Goal: Task Accomplishment & Management: Manage account settings

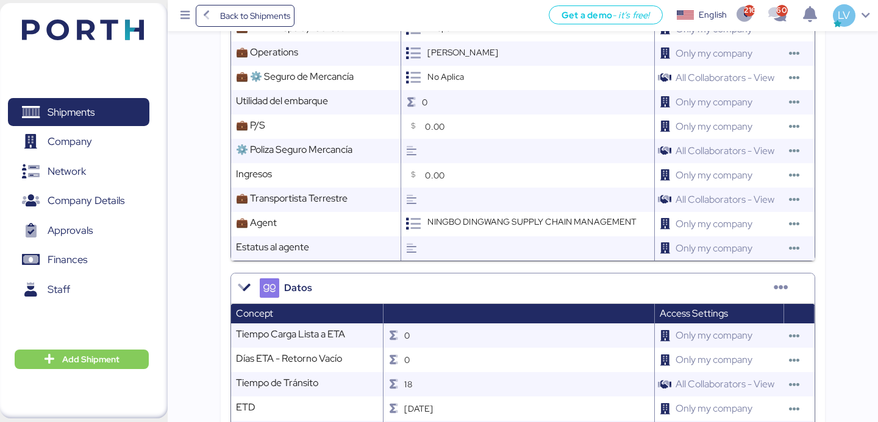
click at [261, 13] on span "Back to Shipments" at bounding box center [255, 16] width 70 height 15
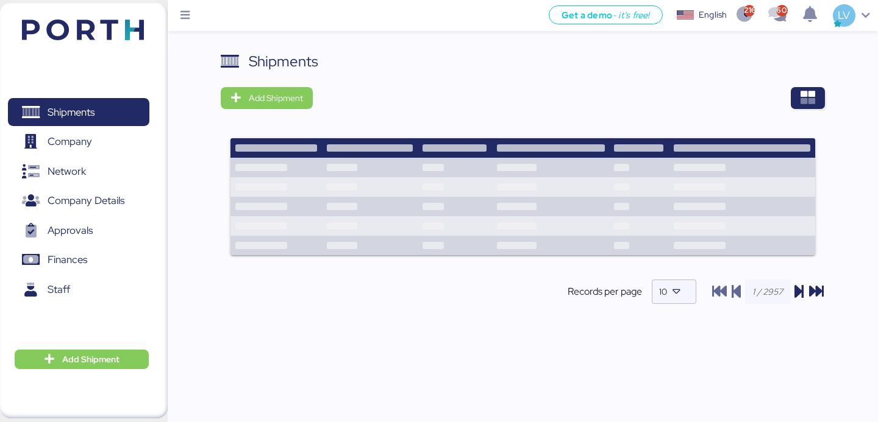
click at [801, 109] on div "Shipments Add Shipment Records per page 10" at bounding box center [523, 188] width 604 height 274
click at [799, 96] on span "button" at bounding box center [808, 98] width 34 height 22
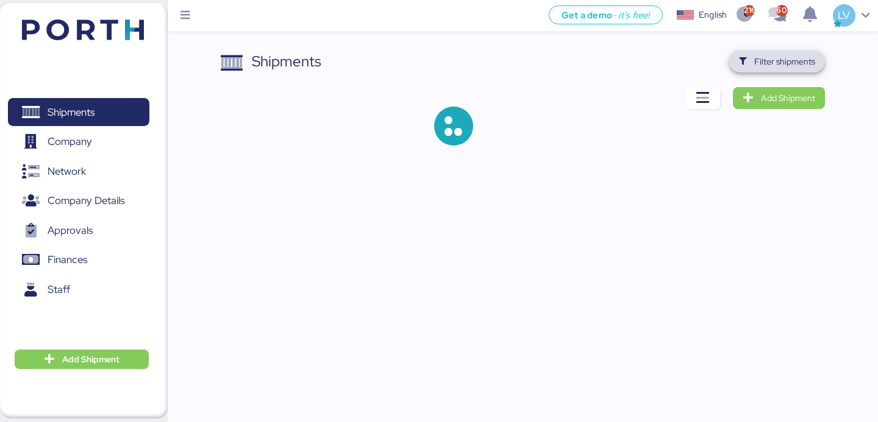
click at [786, 60] on span "Filter shipments" at bounding box center [784, 61] width 61 height 15
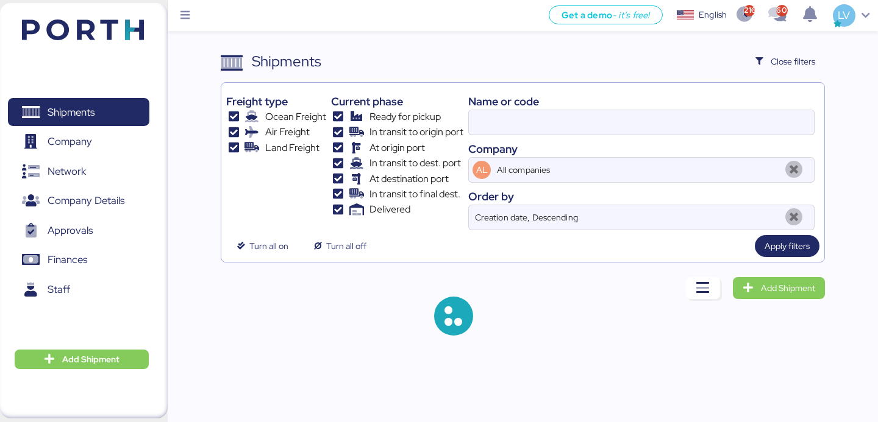
click at [696, 104] on div "Name or code" at bounding box center [641, 101] width 346 height 16
click at [695, 118] on input at bounding box center [641, 122] width 345 height 24
paste input "YIFFW0162605"
type input "YIFFW0162605"
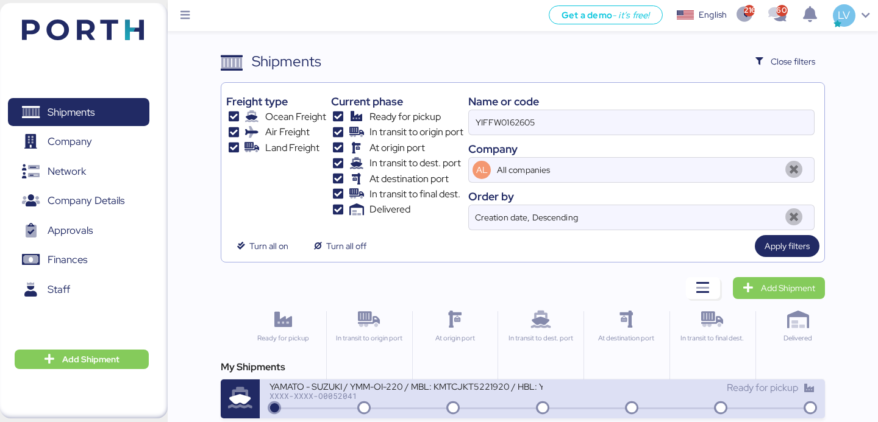
click at [485, 385] on div "YAMATO - SUZUKI / YMM-OI-220 / MBL: KMTCJKT5221920 / HBL: YIFFW0162605 / FCL" at bounding box center [405, 386] width 273 height 10
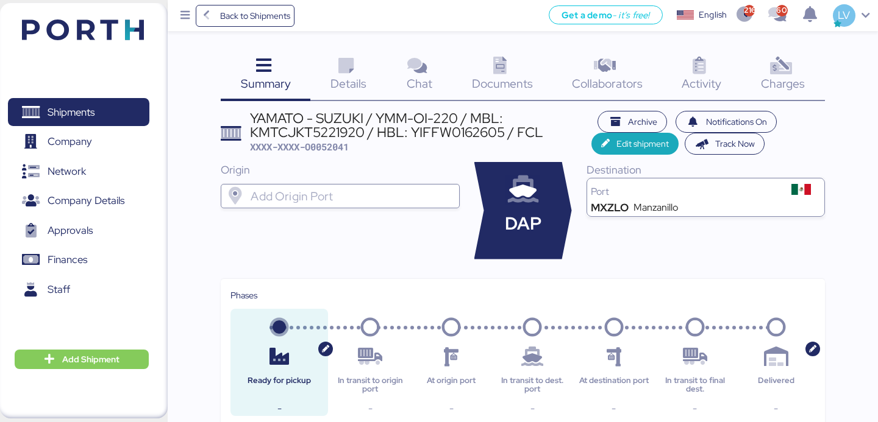
click at [511, 87] on span "Documents" at bounding box center [502, 84] width 61 height 16
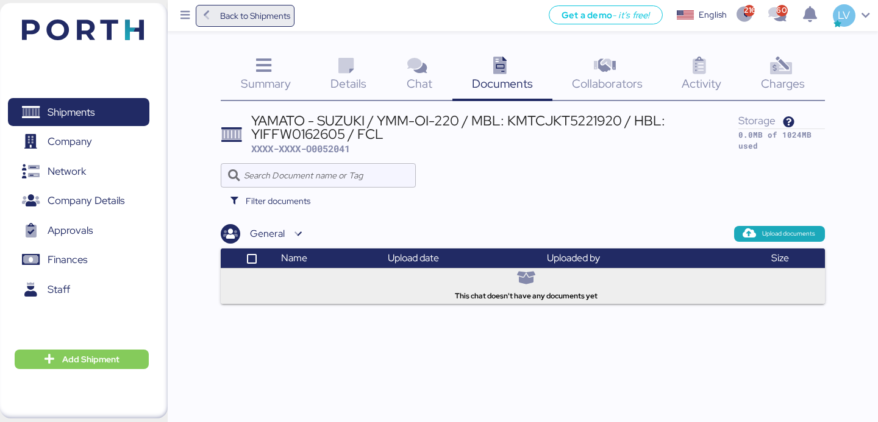
click at [262, 13] on span "Back to Shipments" at bounding box center [255, 16] width 70 height 15
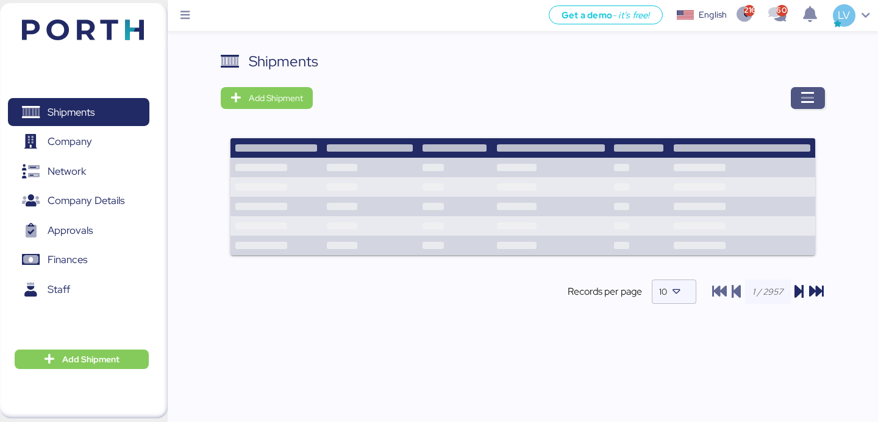
click at [800, 93] on icon "button" at bounding box center [807, 98] width 15 height 15
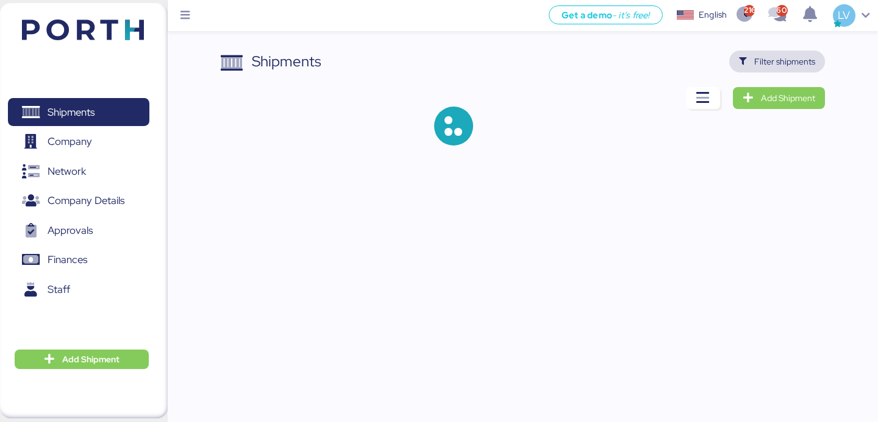
click at [797, 68] on span "Filter shipments" at bounding box center [784, 61] width 61 height 15
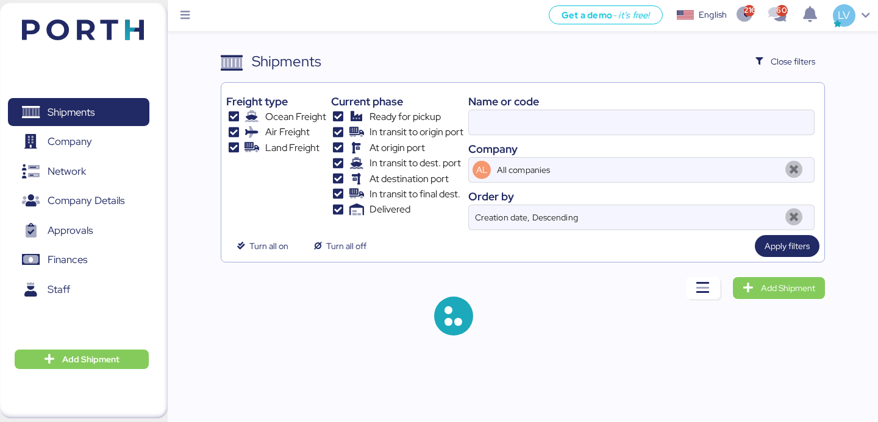
click at [659, 138] on div "Name or code Company AL All companies Order by Creation date, Descending" at bounding box center [641, 159] width 346 height 143
click at [659, 124] on input at bounding box center [641, 122] width 345 height 24
paste input "O0052044"
type input "O0052044"
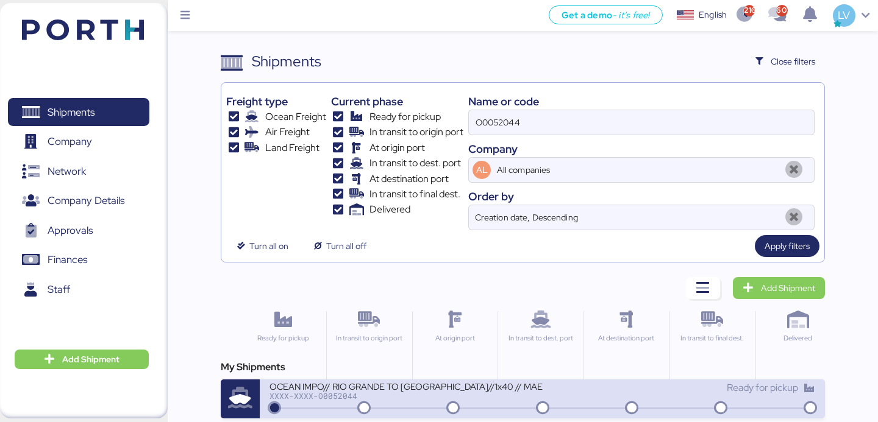
click at [473, 399] on div "XXXX-XXXX-O0052044" at bounding box center [405, 396] width 273 height 9
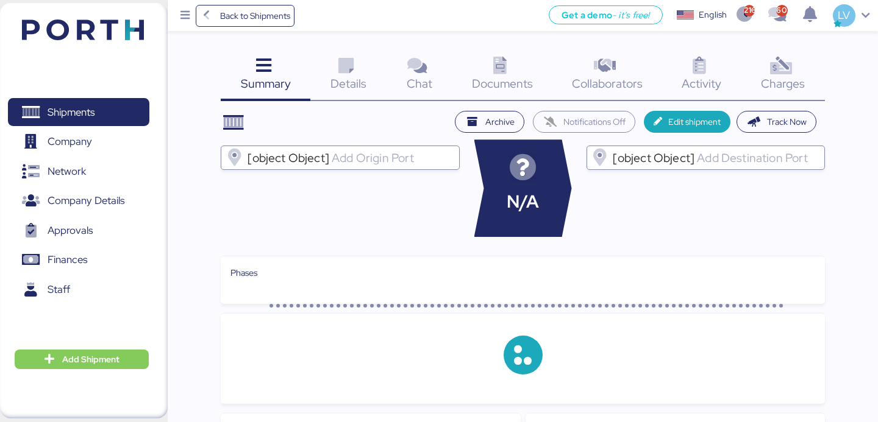
click at [518, 63] on div "Documents 0" at bounding box center [502, 76] width 100 height 51
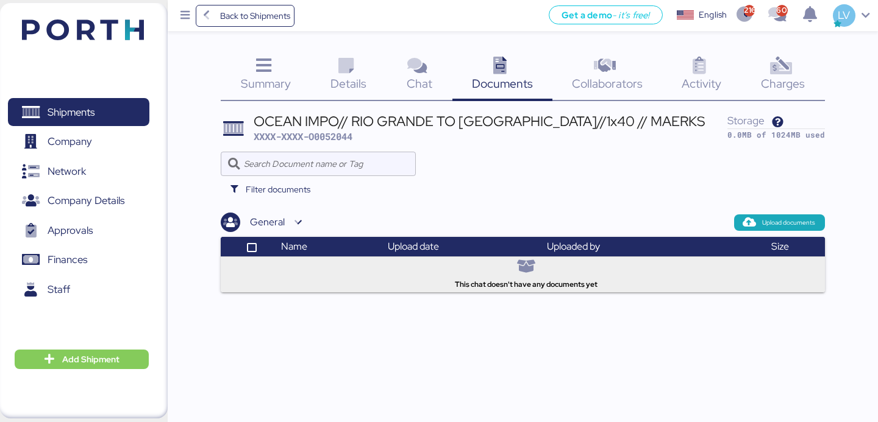
click at [740, 84] on div "Activity 0" at bounding box center [700, 76] width 79 height 51
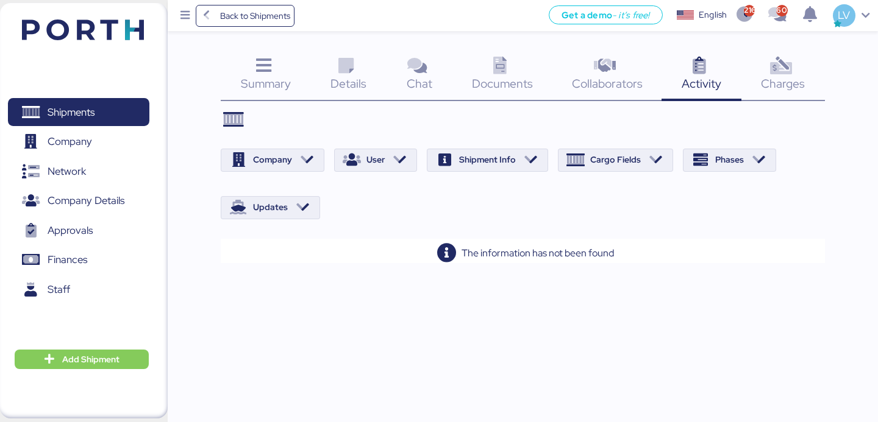
click at [750, 81] on div "Charges 0" at bounding box center [783, 76] width 84 height 51
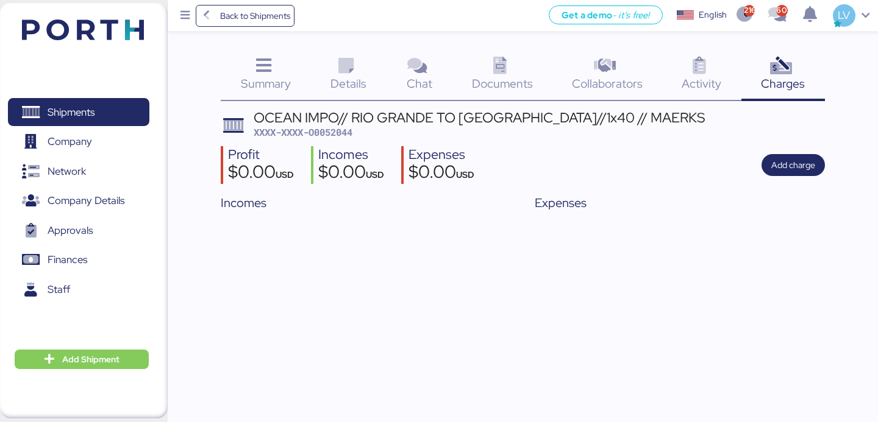
click at [376, 74] on div "Details 0" at bounding box center [348, 76] width 76 height 51
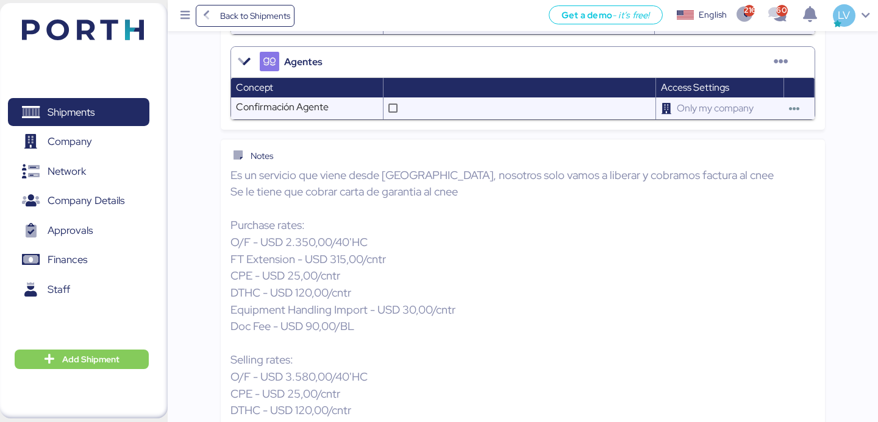
scroll to position [1411, 0]
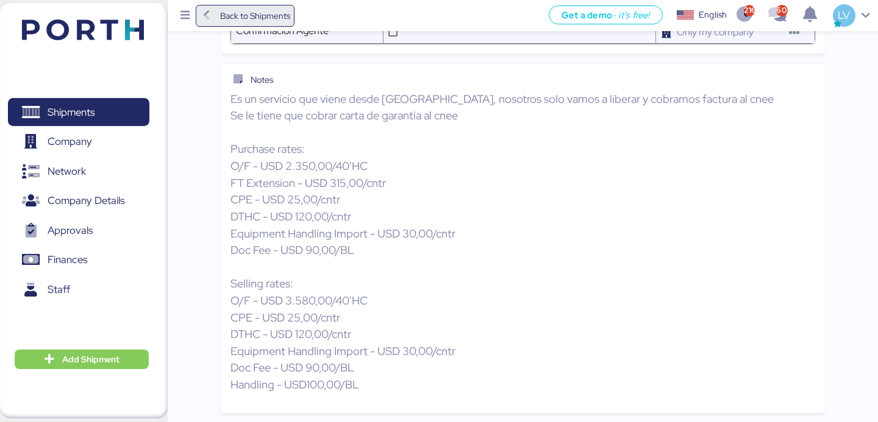
click at [202, 17] on icon at bounding box center [206, 15] width 13 height 11
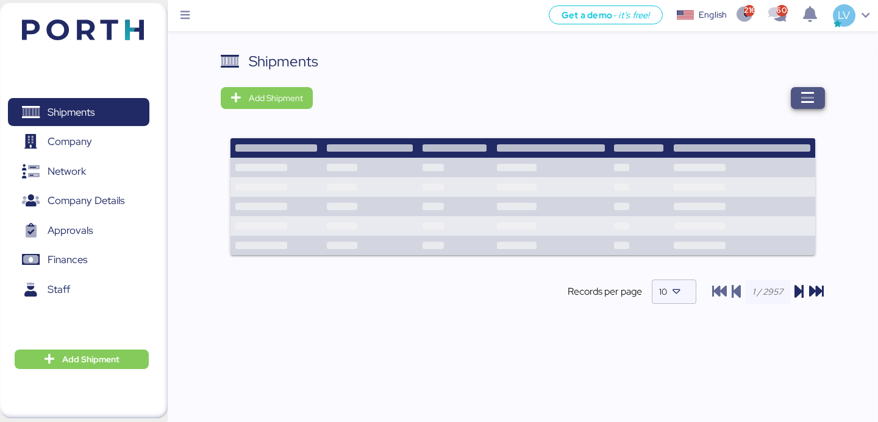
click at [811, 93] on icon "button" at bounding box center [807, 98] width 15 height 15
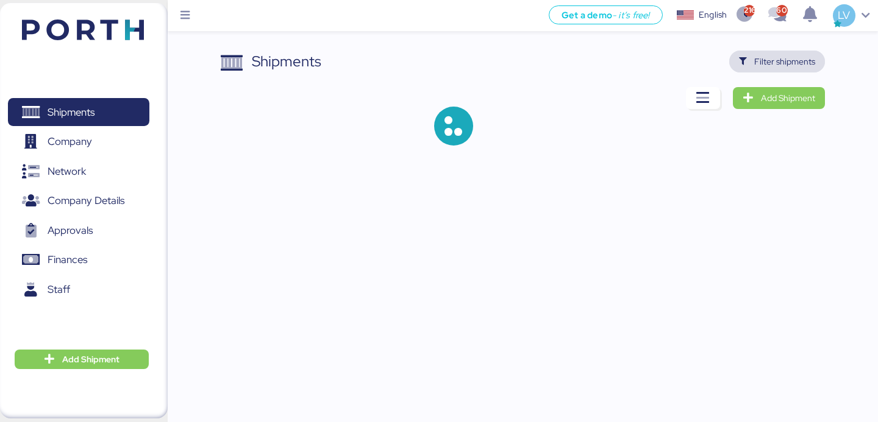
click at [805, 64] on span "Filter shipments" at bounding box center [784, 61] width 61 height 15
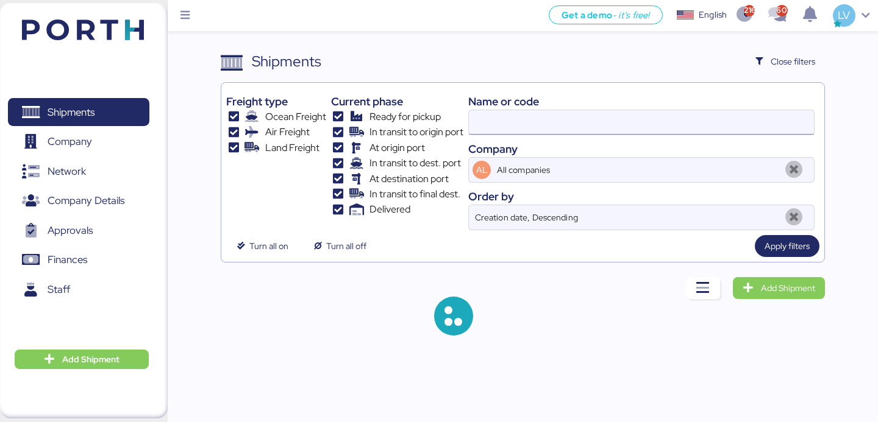
click at [658, 121] on input at bounding box center [641, 122] width 345 height 24
paste input "O0052090"
type input "O0052090"
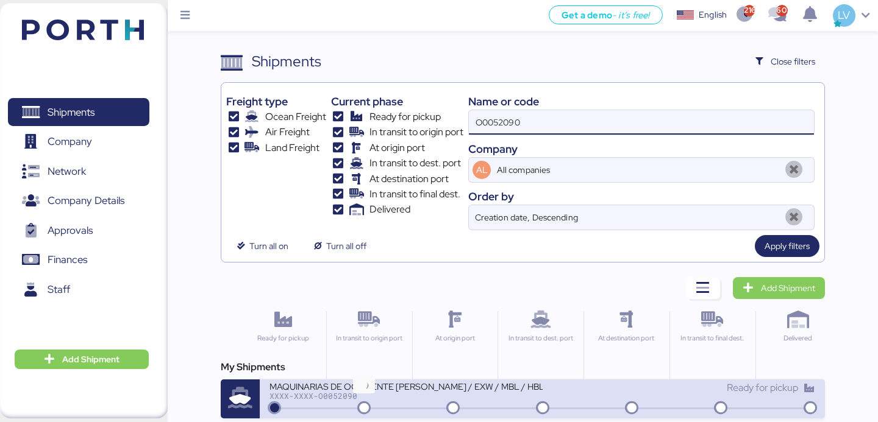
click at [381, 387] on div "MAQUINARIAS DE OCCIDENTE [PERSON_NAME] / EXW / MBL / HBL / LCL" at bounding box center [405, 386] width 273 height 10
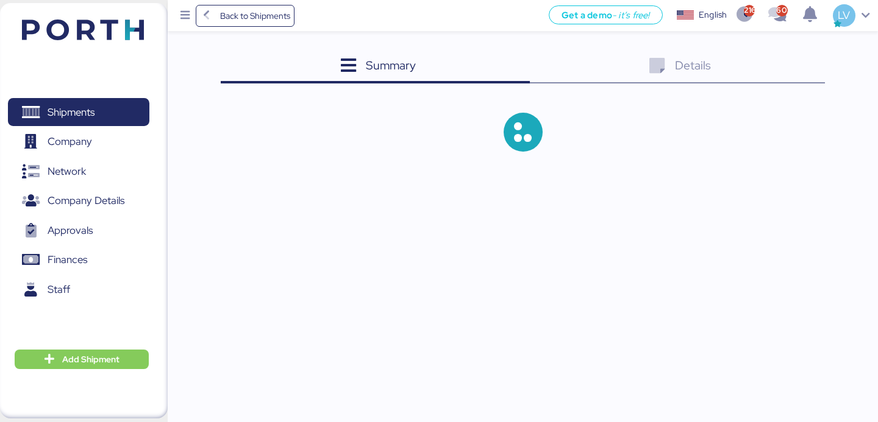
click at [599, 65] on div "Details 0" at bounding box center [677, 67] width 295 height 33
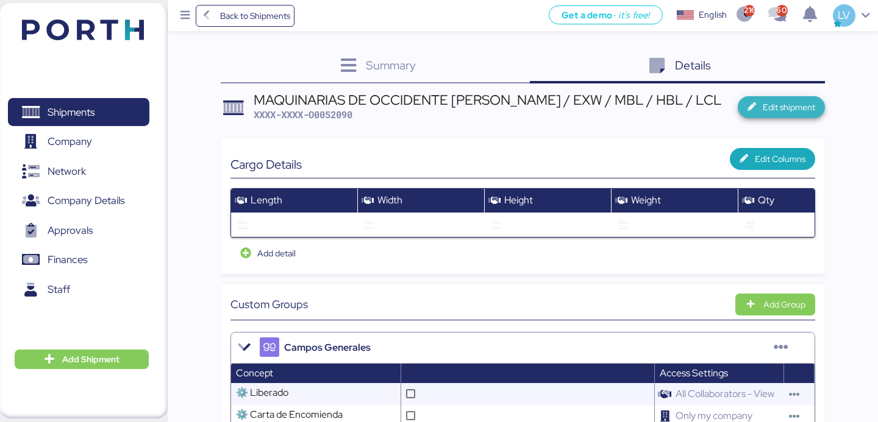
click at [791, 112] on span "Edit shipment" at bounding box center [789, 107] width 52 height 15
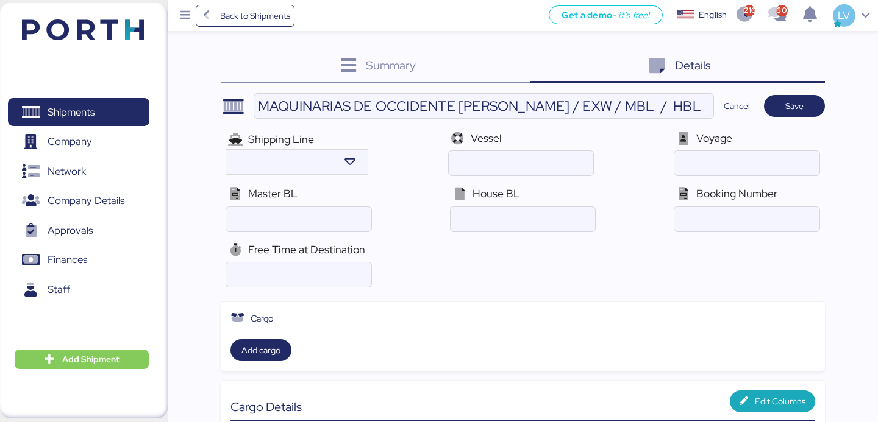
click at [740, 221] on input "ocean" at bounding box center [746, 219] width 144 height 24
paste input "VERSSZ151895V"
type input "VERSSZ151895V"
click at [598, 249] on div "Free Time at Destination" at bounding box center [523, 264] width 604 height 55
click at [788, 101] on span "Save" at bounding box center [794, 106] width 18 height 15
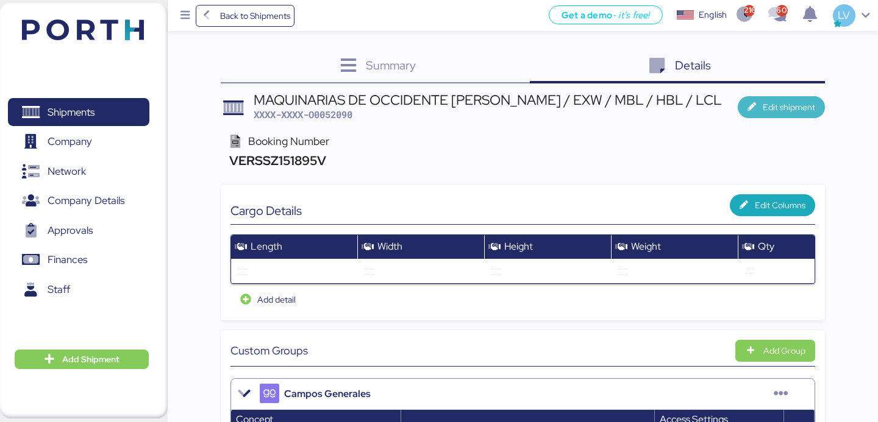
click at [803, 107] on span "Edit shipment" at bounding box center [789, 107] width 52 height 15
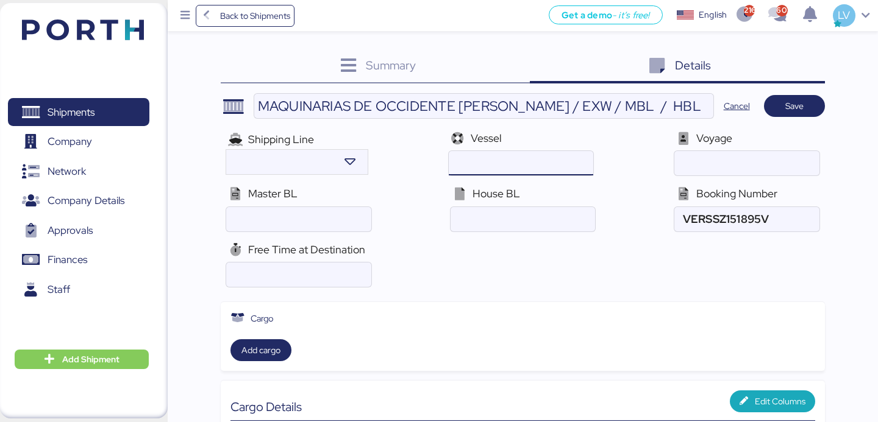
click at [467, 160] on input "ocean" at bounding box center [521, 163] width 144 height 24
paste input ": Vessel Flag: [PERSON_NAME] / 291S"
click at [489, 160] on input "ocean" at bounding box center [521, 163] width 144 height 24
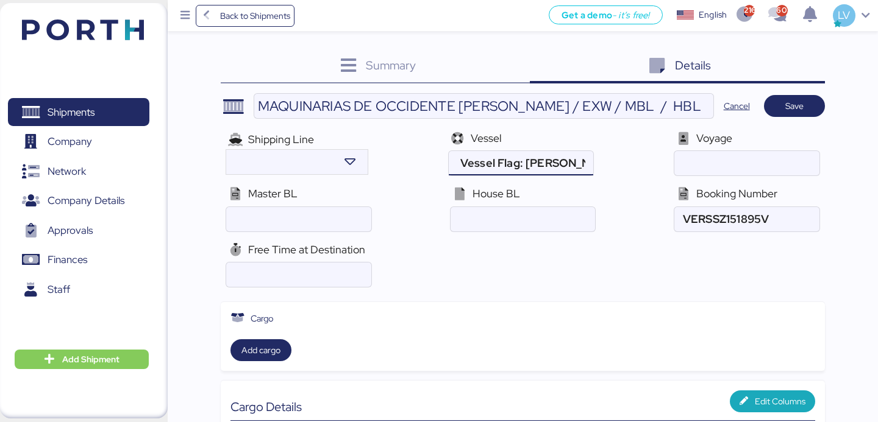
scroll to position [0, 0]
type input ": Vessel Flag: [PERSON_NAME]"
paste input "291S"
type input "291S"
drag, startPoint x: 452, startPoint y: 160, endPoint x: 351, endPoint y: 138, distance: 104.3
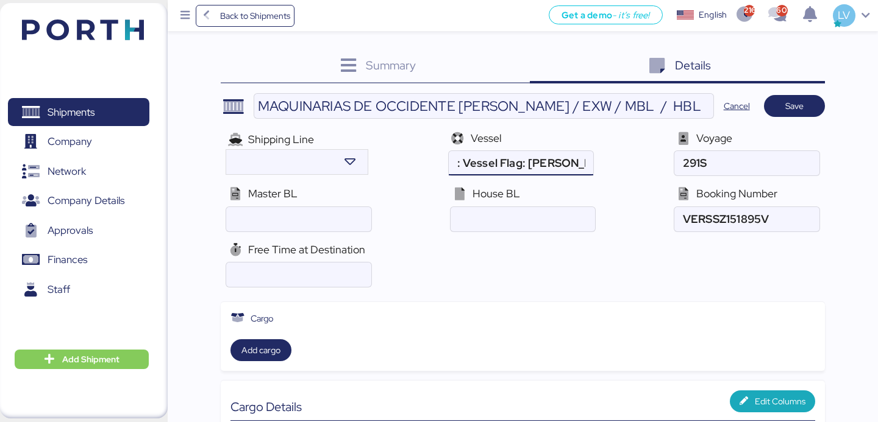
click at [351, 138] on div "Shipping Line Vessel Voyage Master BL House BL Booking Number" at bounding box center [523, 182] width 604 height 112
type input "[PERSON_NAME]"
click at [777, 105] on span "Save" at bounding box center [794, 106] width 41 height 17
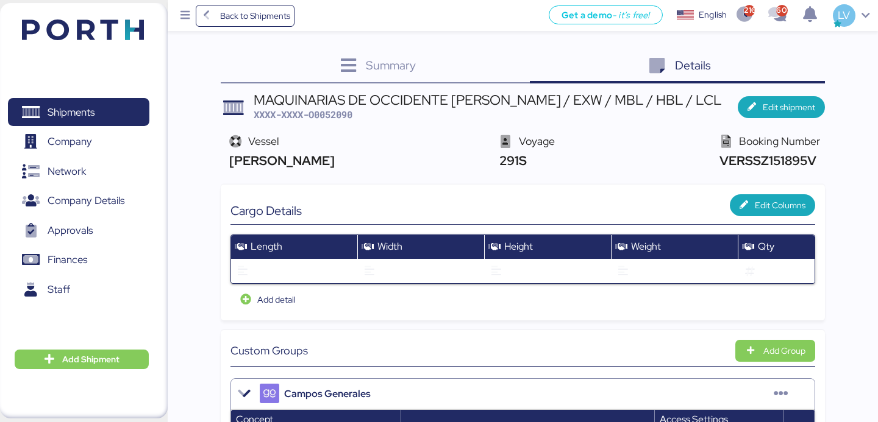
click at [460, 66] on div "Summary 0" at bounding box center [375, 67] width 309 height 33
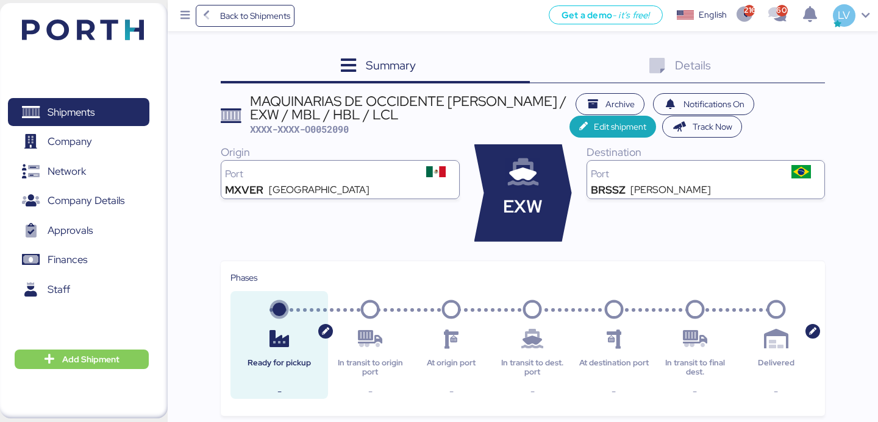
click at [617, 73] on div "Details 0" at bounding box center [677, 67] width 295 height 33
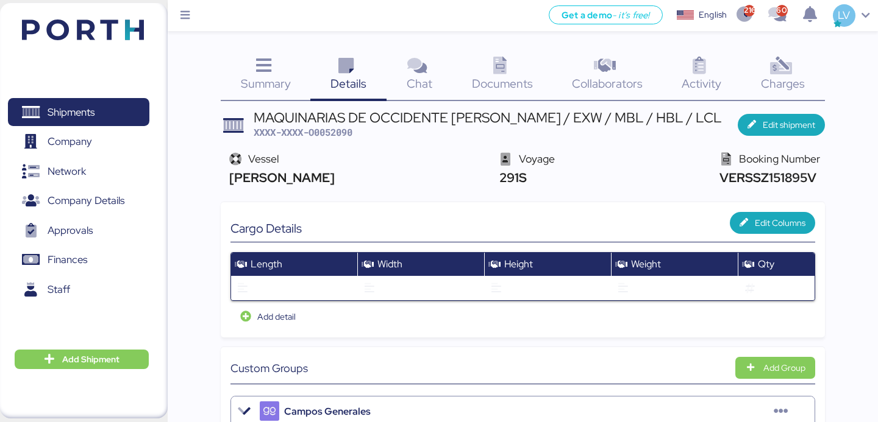
click at [82, 23] on img at bounding box center [83, 30] width 122 height 21
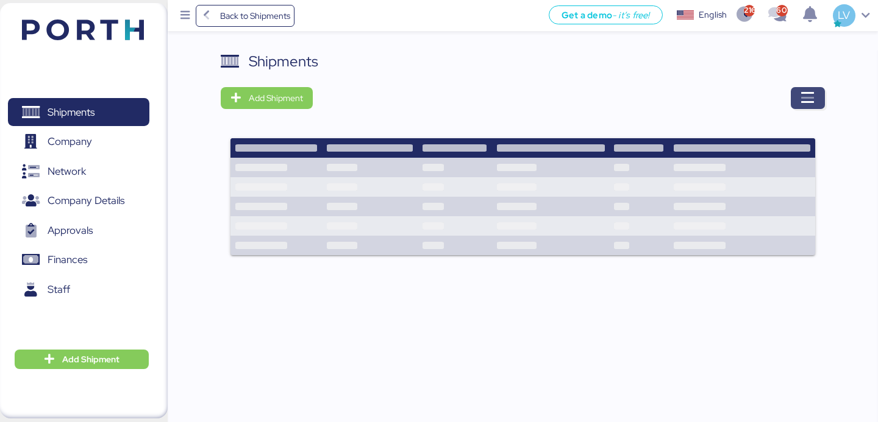
click at [813, 98] on icon "button" at bounding box center [807, 98] width 15 height 15
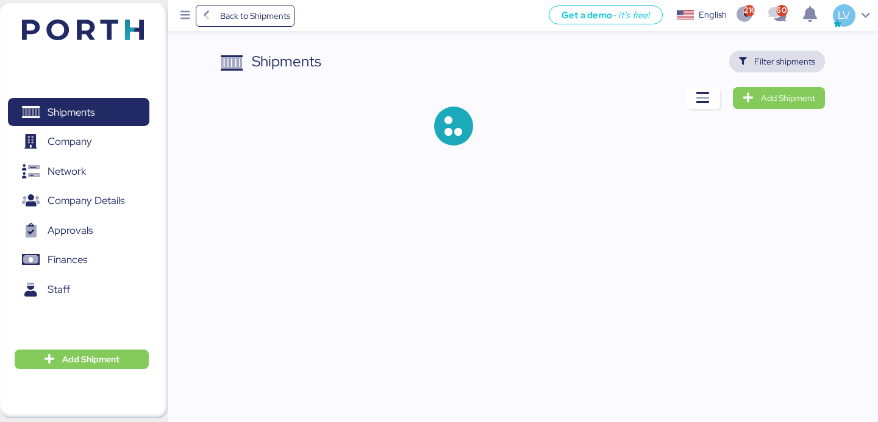
click at [786, 59] on span "Filter shipments" at bounding box center [784, 61] width 61 height 15
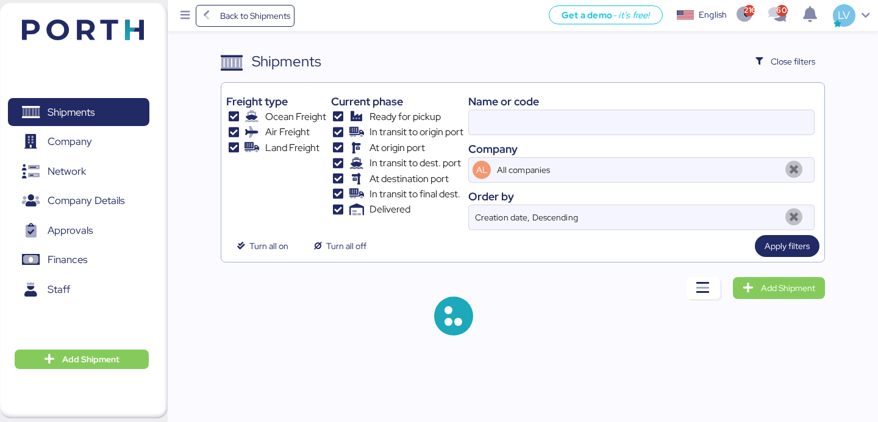
click at [673, 137] on div "Name or code Company AL All companies Order by Creation date, Descending" at bounding box center [641, 159] width 346 height 143
click at [673, 130] on input at bounding box center [641, 122] width 345 height 24
paste input "A0052100"
type input "A0052100"
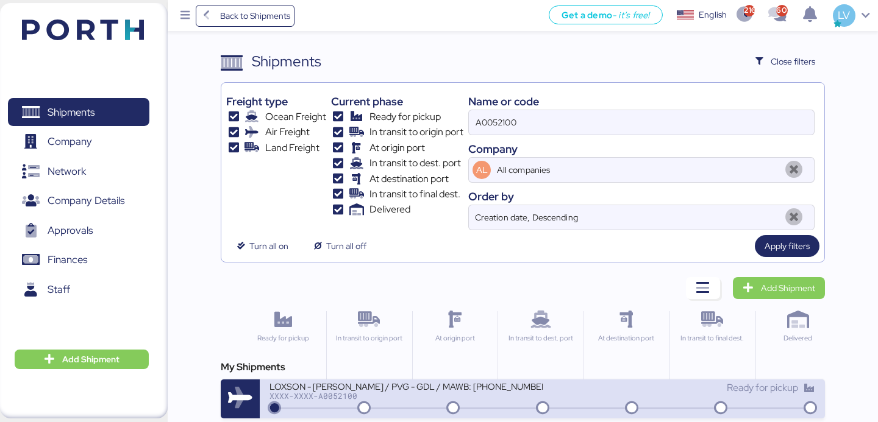
click at [479, 399] on div "XXXX-XXXX-A0052100" at bounding box center [405, 396] width 273 height 9
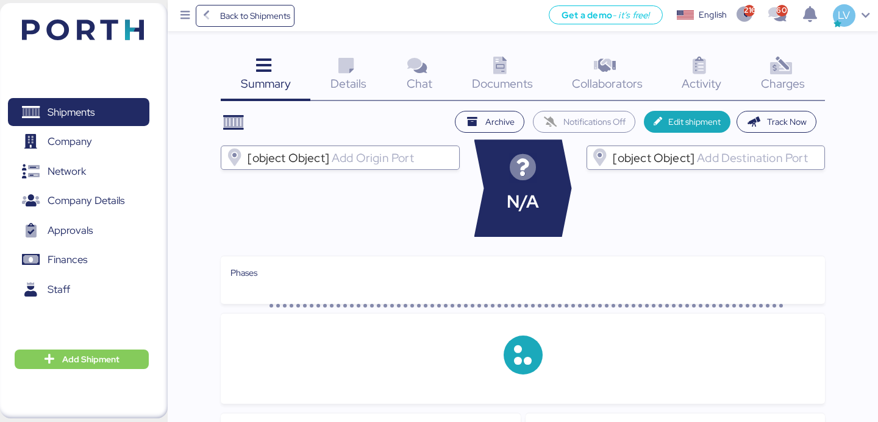
click at [771, 47] on div "Summary 0 Details 0 Chat 0 Documents 0 Collaborators 0 Activity 0 Charges 0 Arc…" at bounding box center [439, 365] width 878 height 730
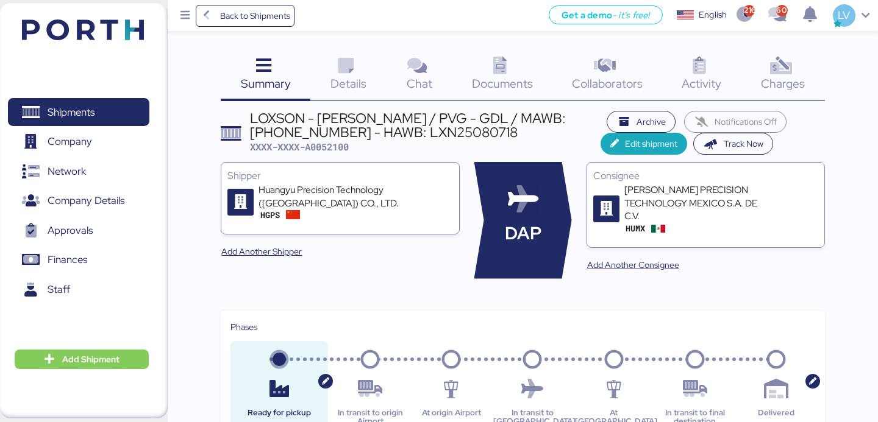
click at [782, 100] on div "Charges 0" at bounding box center [783, 76] width 84 height 51
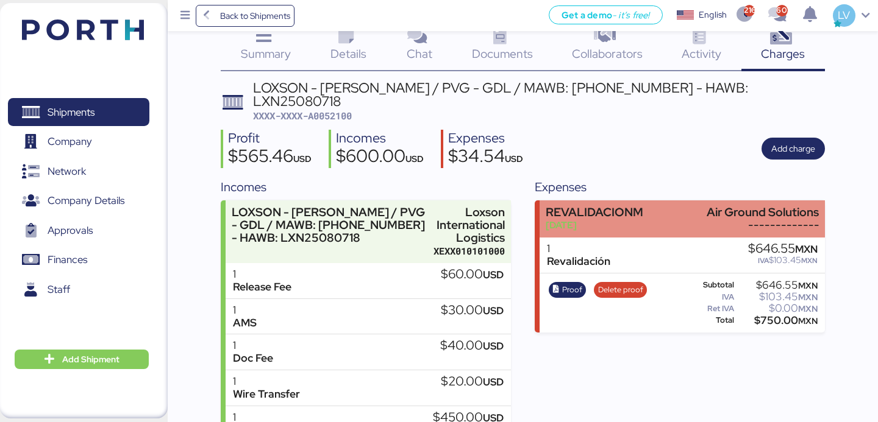
scroll to position [55, 0]
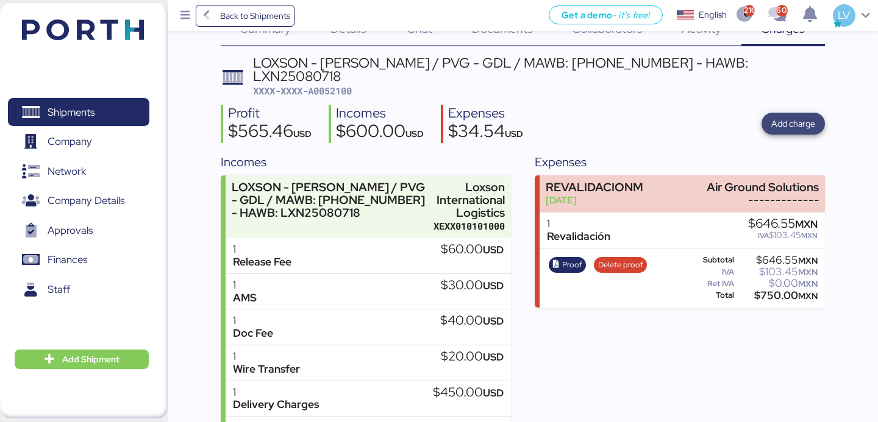
click at [800, 118] on span "Add charge" at bounding box center [793, 123] width 44 height 17
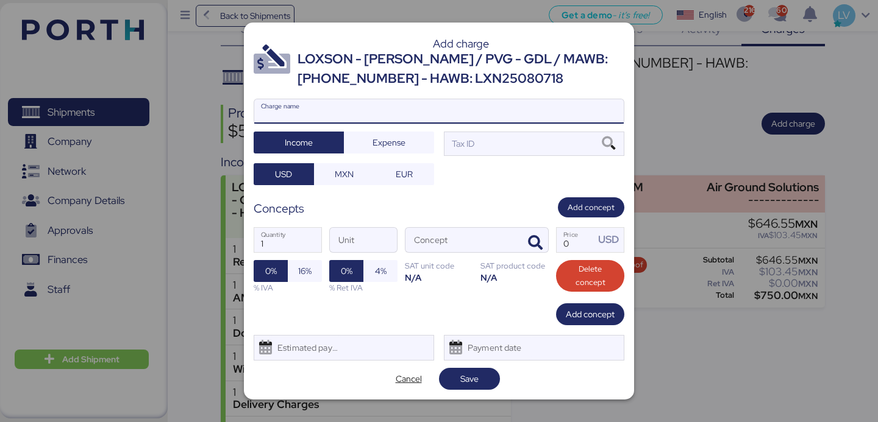
click at [527, 99] on input "Charge name" at bounding box center [438, 111] width 369 height 24
type input "t"
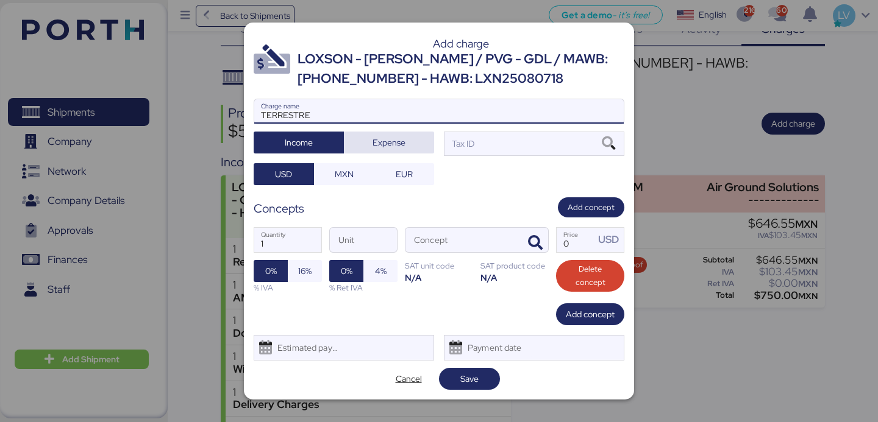
type input "TERRESTRE"
click at [397, 152] on span "Expense" at bounding box center [389, 143] width 90 height 22
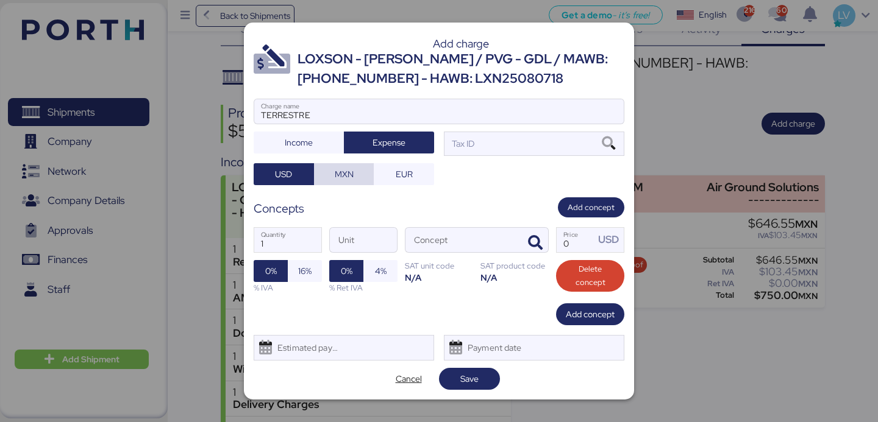
click at [339, 164] on span "MXN" at bounding box center [344, 174] width 60 height 22
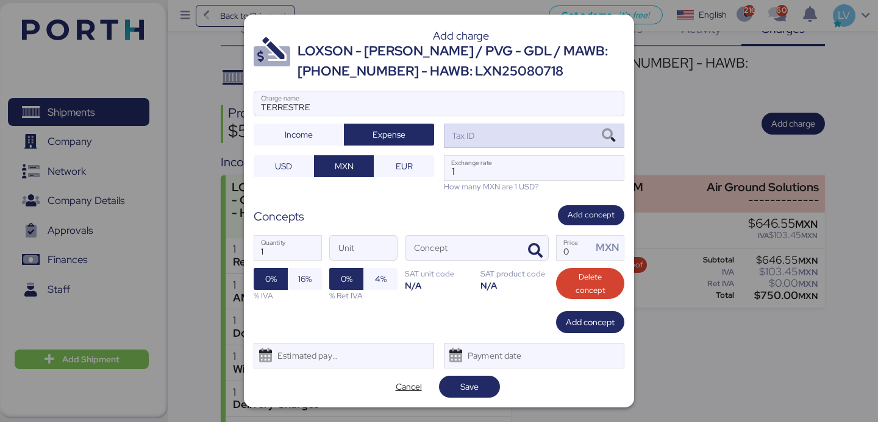
click at [554, 144] on div "Tax ID" at bounding box center [534, 136] width 180 height 24
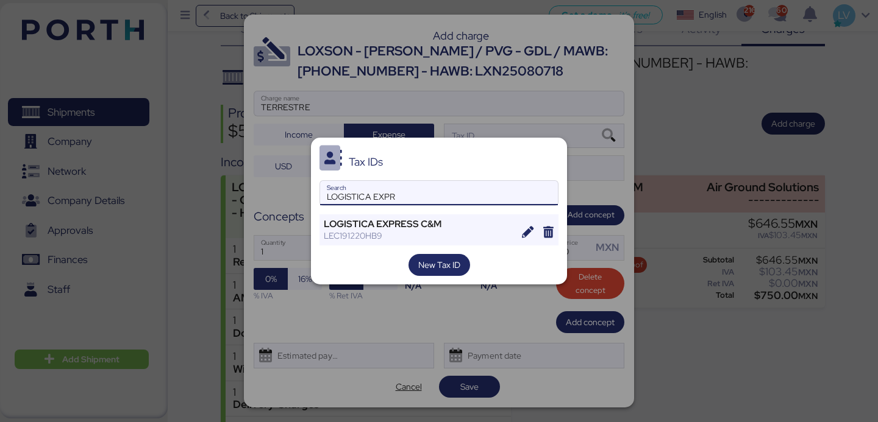
type input "LOGISTICA EXPR"
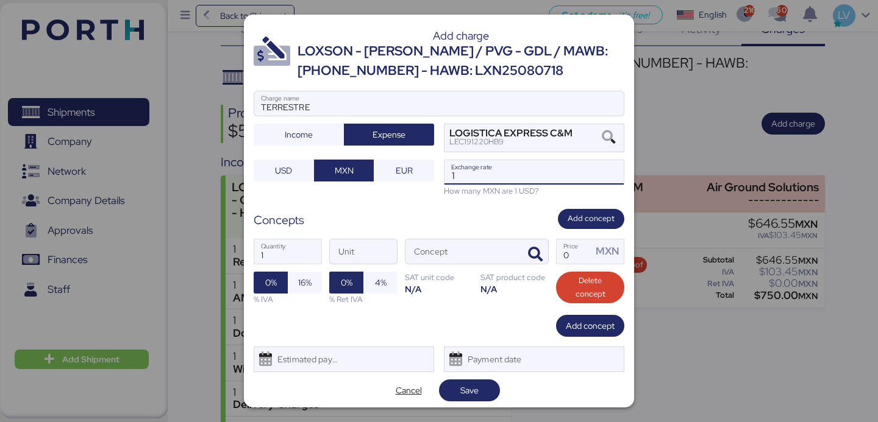
click at [474, 178] on input "1" at bounding box center [533, 172] width 179 height 24
click at [530, 242] on span "button" at bounding box center [535, 255] width 26 height 26
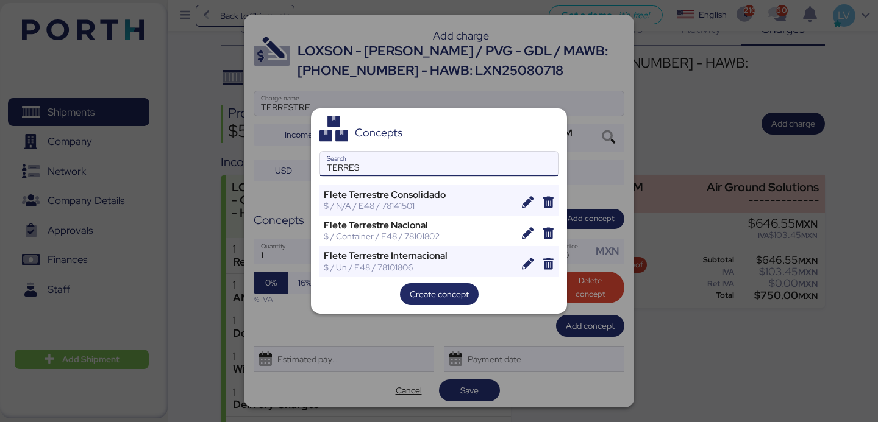
type input "TERRES"
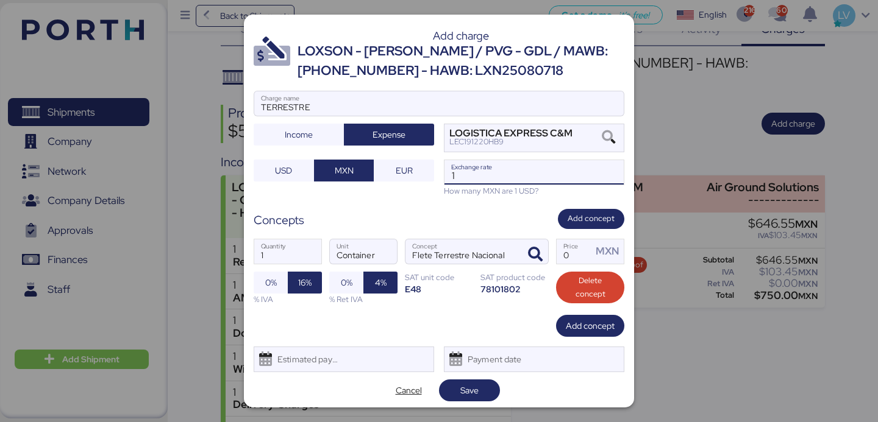
click at [491, 175] on input "1" at bounding box center [533, 172] width 179 height 24
type input "18.6587"
click at [583, 249] on input "0" at bounding box center [574, 252] width 35 height 24
paste input "6000.00"
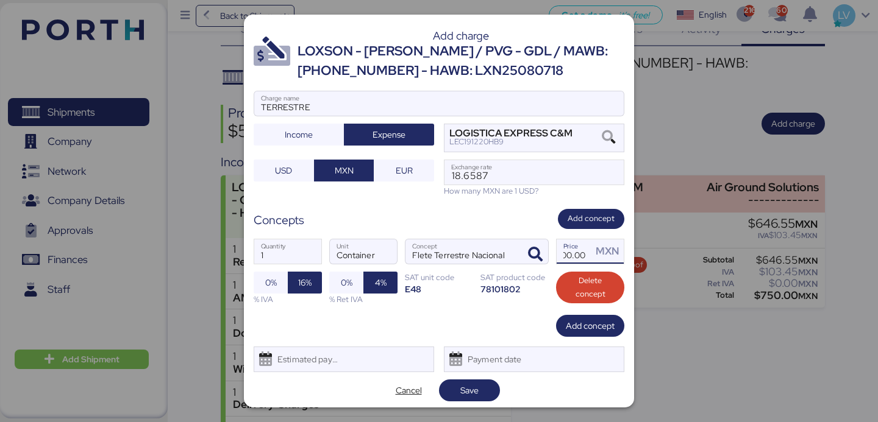
type input "6000"
click at [513, 302] on div "1 Quantity Container Unit Flete Terrestre Nacional Concept 6000 Price MXN 0% 16…" at bounding box center [439, 272] width 371 height 86
click at [467, 388] on span "Save" at bounding box center [469, 390] width 18 height 15
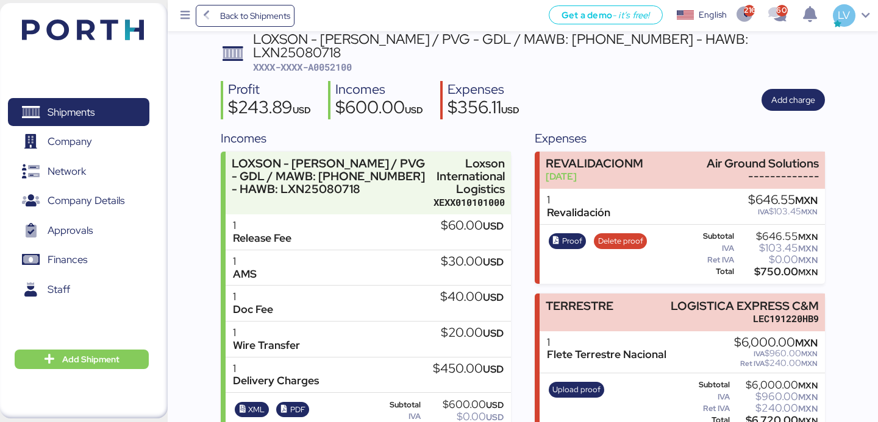
scroll to position [105, 0]
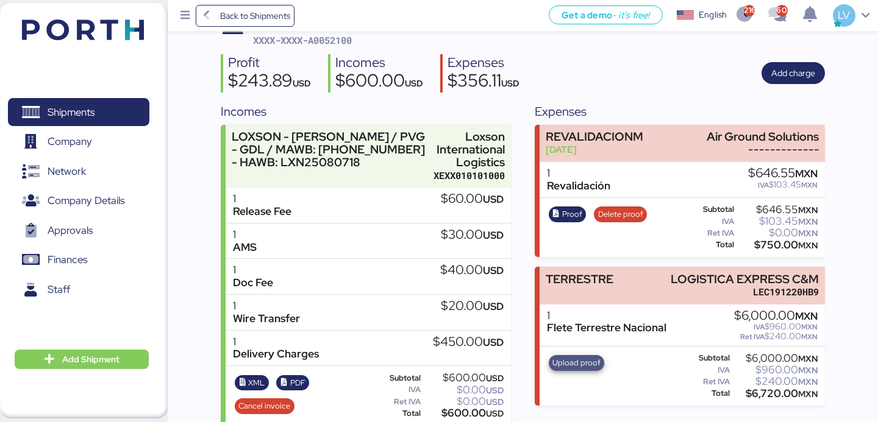
click at [582, 357] on span "Upload proof" at bounding box center [576, 363] width 48 height 13
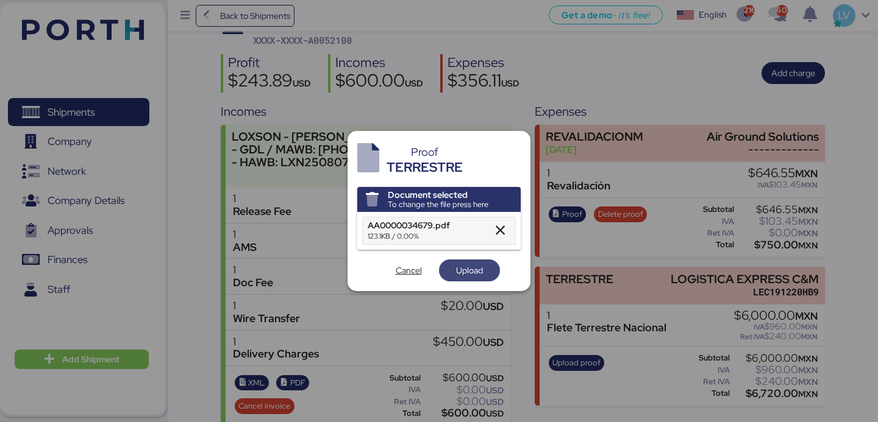
click at [462, 274] on span "Upload" at bounding box center [469, 270] width 27 height 15
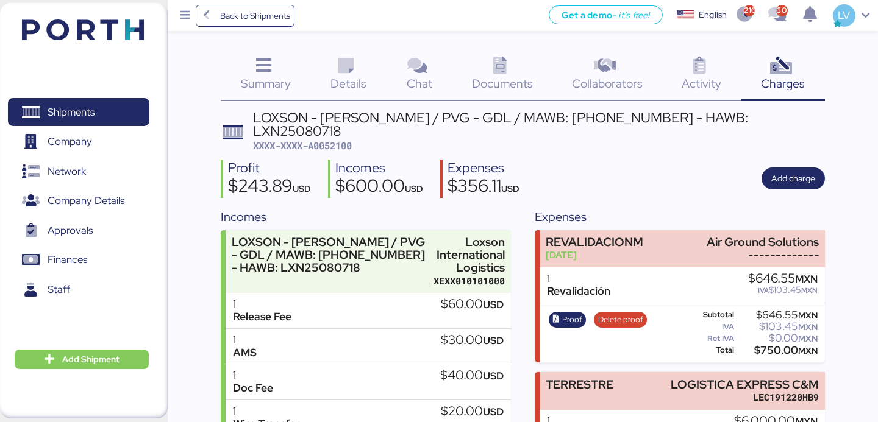
click at [332, 140] on span "XXXX-XXXX-A0052100" at bounding box center [302, 146] width 99 height 12
copy span "A0052100"
